Goal: Task Accomplishment & Management: Manage account settings

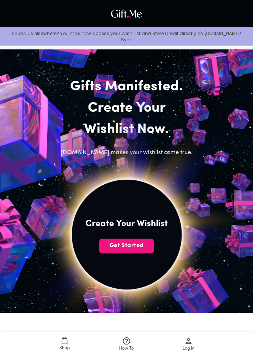
click at [147, 246] on span "Get Started" at bounding box center [126, 246] width 55 height 8
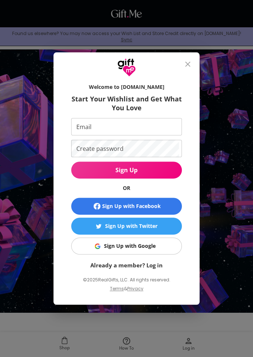
click at [155, 246] on span "Sign Up with Google" at bounding box center [125, 246] width 101 height 8
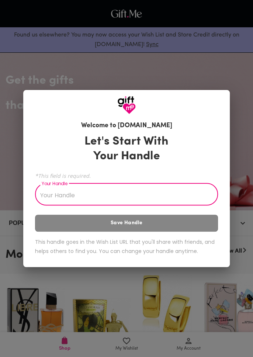
click at [184, 198] on input "Your Handle" at bounding box center [122, 195] width 175 height 21
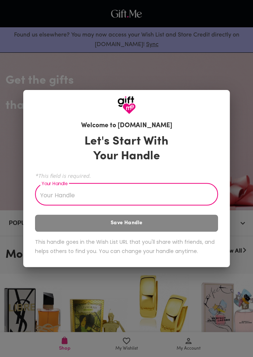
click at [196, 196] on input "Your Handle" at bounding box center [122, 195] width 175 height 21
click at [190, 196] on input "Your Handle" at bounding box center [122, 195] width 175 height 21
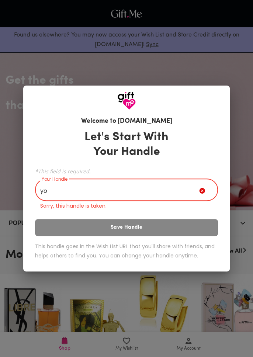
type input "y"
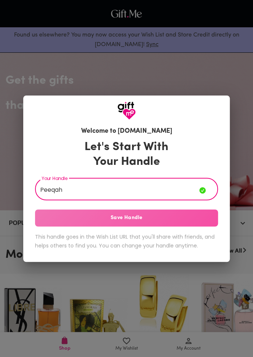
type input "Peeqah"
click at [201, 214] on span "Save Handle" at bounding box center [126, 218] width 183 height 8
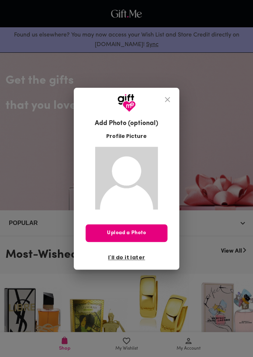
click at [136, 259] on span "I'll do it later" at bounding box center [126, 258] width 37 height 8
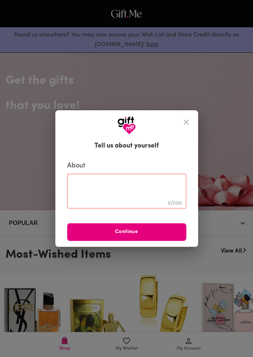
click at [155, 182] on textarea at bounding box center [126, 191] width 109 height 21
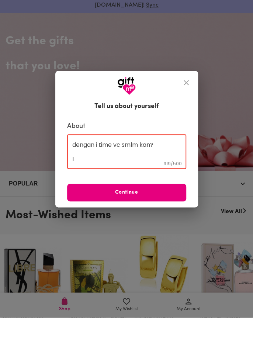
scroll to position [78, 0]
type textarea "DEAR MY BABY🥹♥️✨ Firstly, im sorry if you rasa i dah kecewakan you🥹I nak yang y…"
click at [39, 278] on div "Tell us about yourself About DEAR MY BABY🥹♥️✨ Firstly, im sorry if you rasa i d…" at bounding box center [126, 178] width 253 height 357
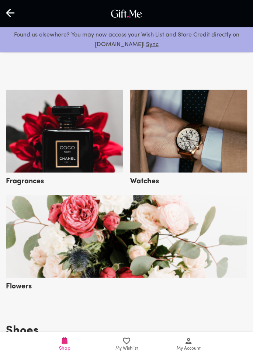
scroll to position [506, 0]
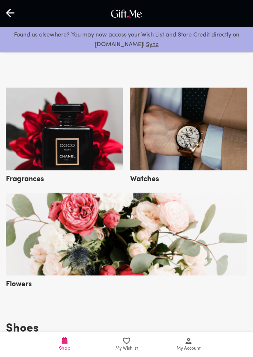
click at [130, 352] on span "My Wishlist" at bounding box center [127, 348] width 23 height 7
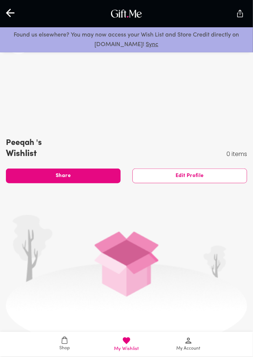
scroll to position [298, 0]
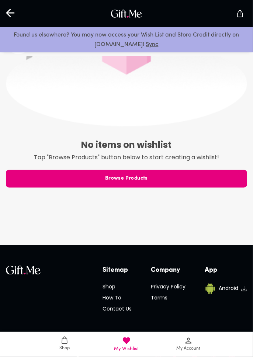
click at [188, 345] on icon at bounding box center [188, 341] width 9 height 9
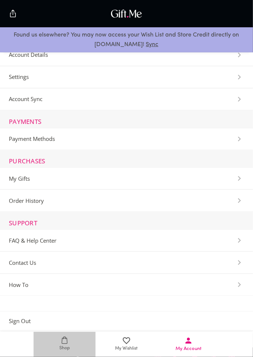
click at [65, 345] on icon at bounding box center [65, 341] width 6 height 8
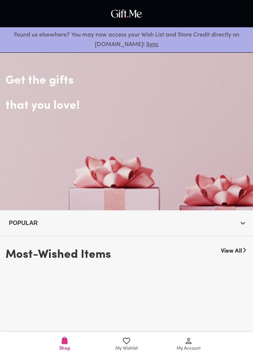
click at [129, 340] on icon at bounding box center [126, 341] width 7 height 7
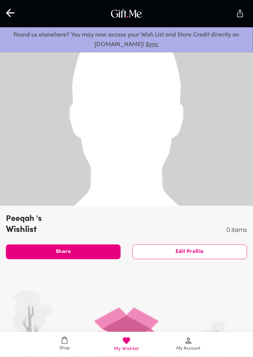
click at [210, 246] on button "Edit Profile" at bounding box center [189, 252] width 115 height 15
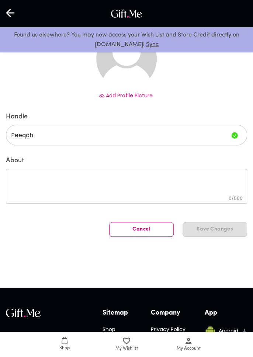
scroll to position [44, 0]
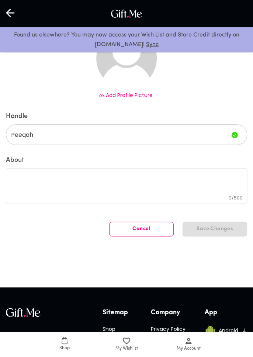
click at [148, 233] on button "Cancel" at bounding box center [141, 229] width 65 height 15
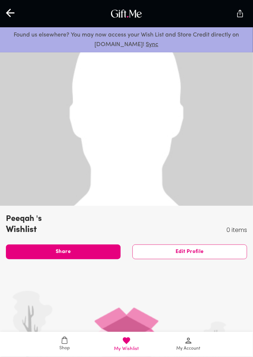
click at [72, 352] on span "Shop" at bounding box center [64, 344] width 53 height 15
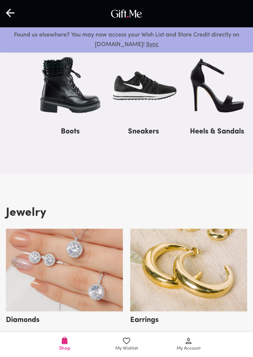
scroll to position [839, 0]
click at [127, 345] on icon at bounding box center [126, 341] width 9 height 9
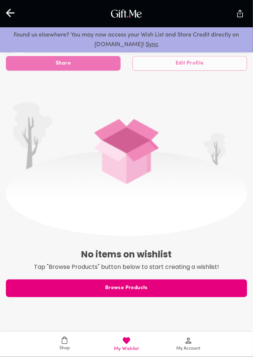
scroll to position [187, 0]
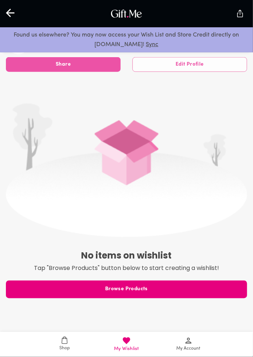
click at [187, 345] on icon at bounding box center [188, 341] width 9 height 9
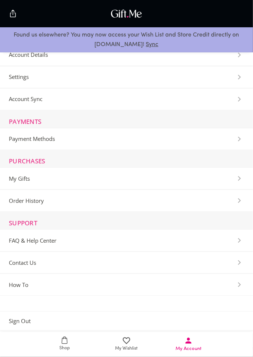
click at [151, 72] on li "Settings" at bounding box center [126, 77] width 253 height 22
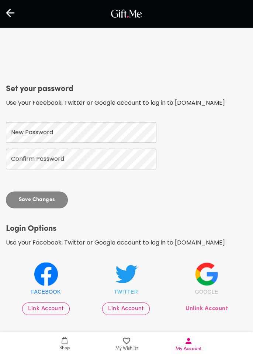
click at [11, 14] on icon at bounding box center [11, 13] width 10 height 10
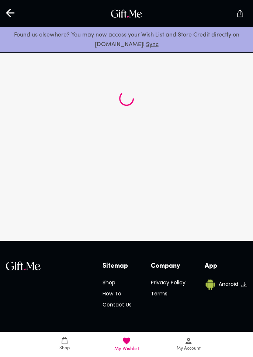
scroll to position [20, 0]
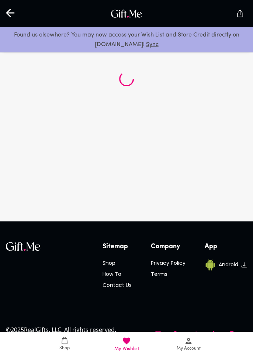
click at [186, 340] on icon at bounding box center [188, 341] width 9 height 9
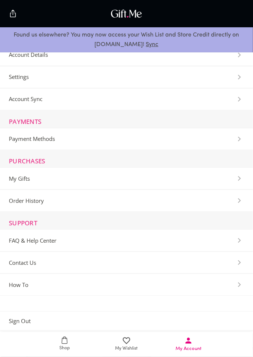
click at [137, 319] on Out-Section "Sign Out" at bounding box center [126, 321] width 253 height 20
